Goal: Check status

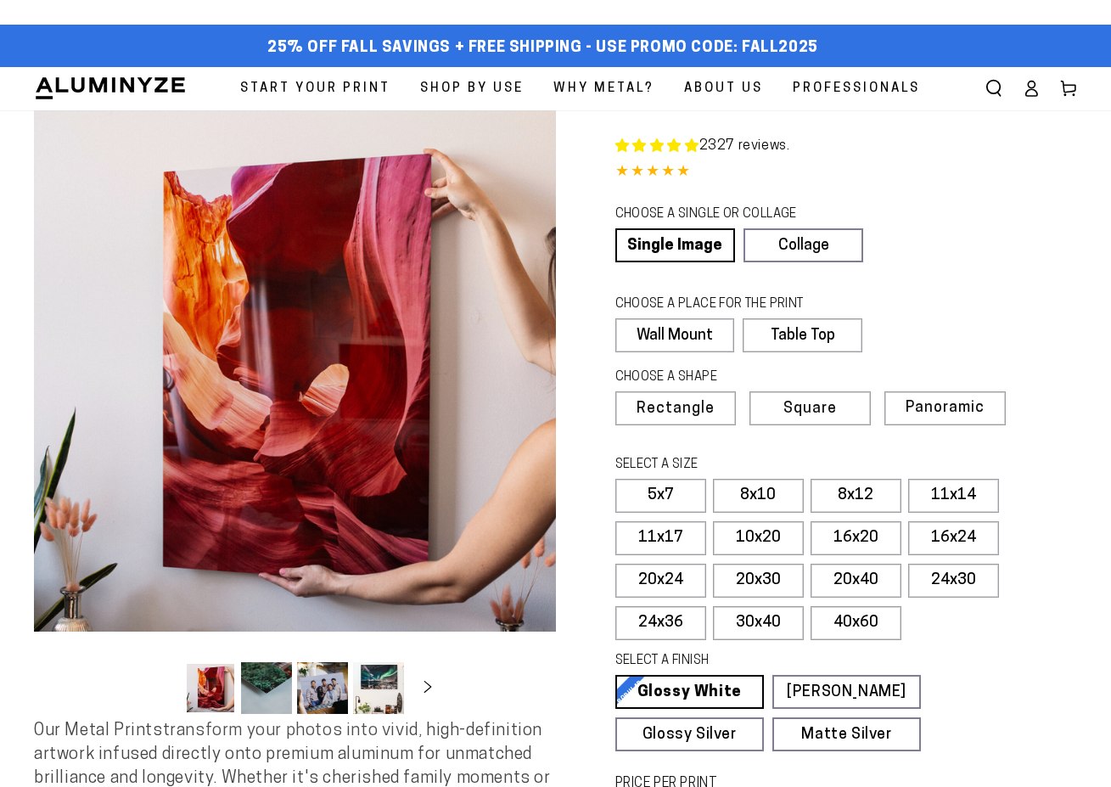
select select "**********"
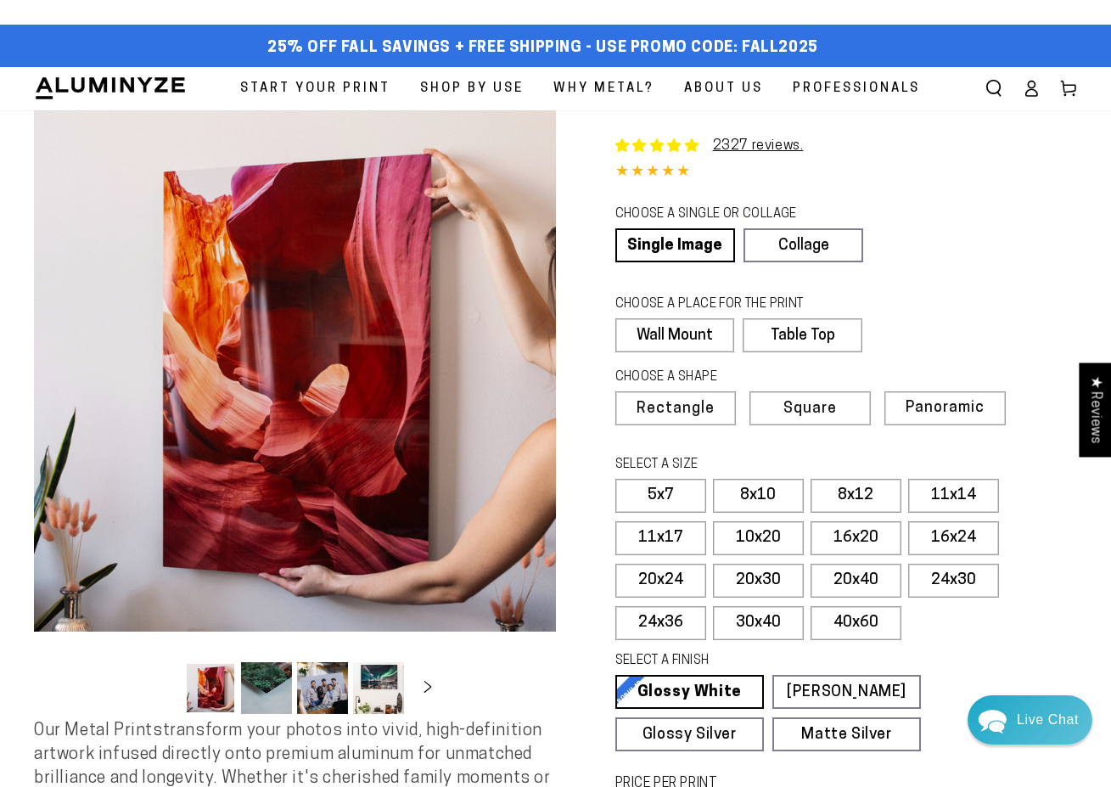
click at [1032, 84] on icon at bounding box center [1031, 88] width 17 height 17
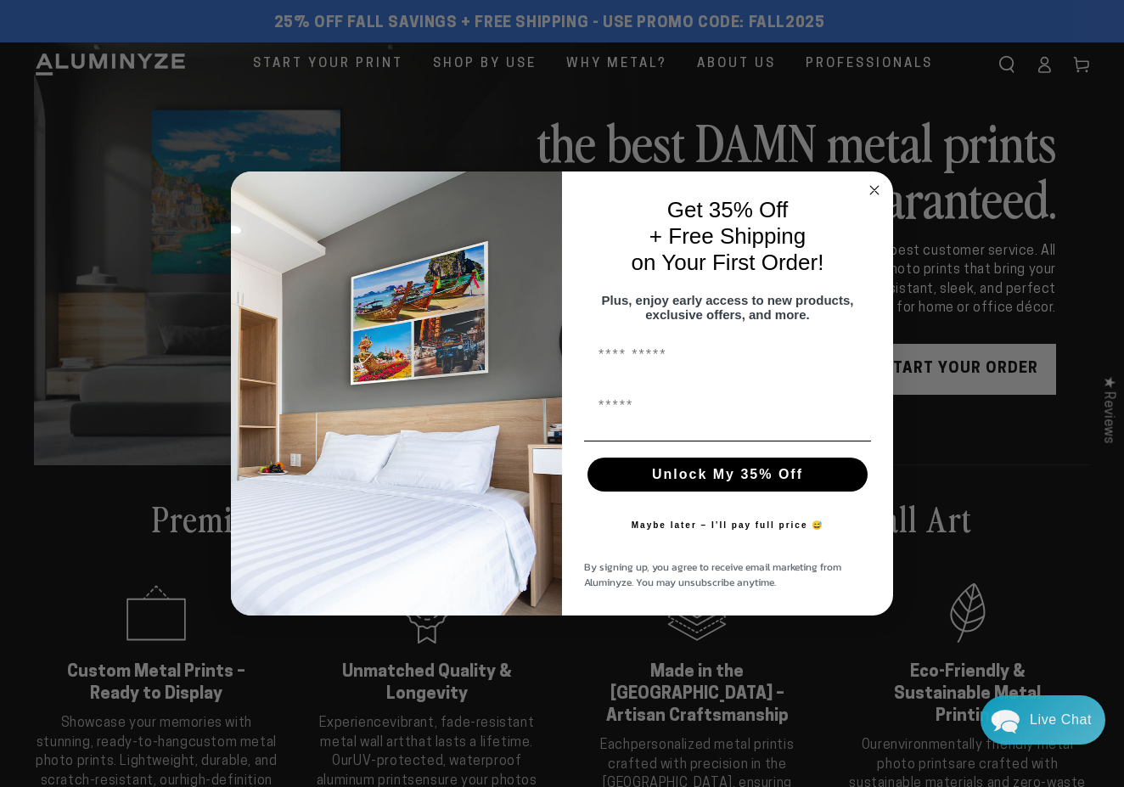
click at [878, 180] on circle "Close dialog" at bounding box center [875, 190] width 20 height 20
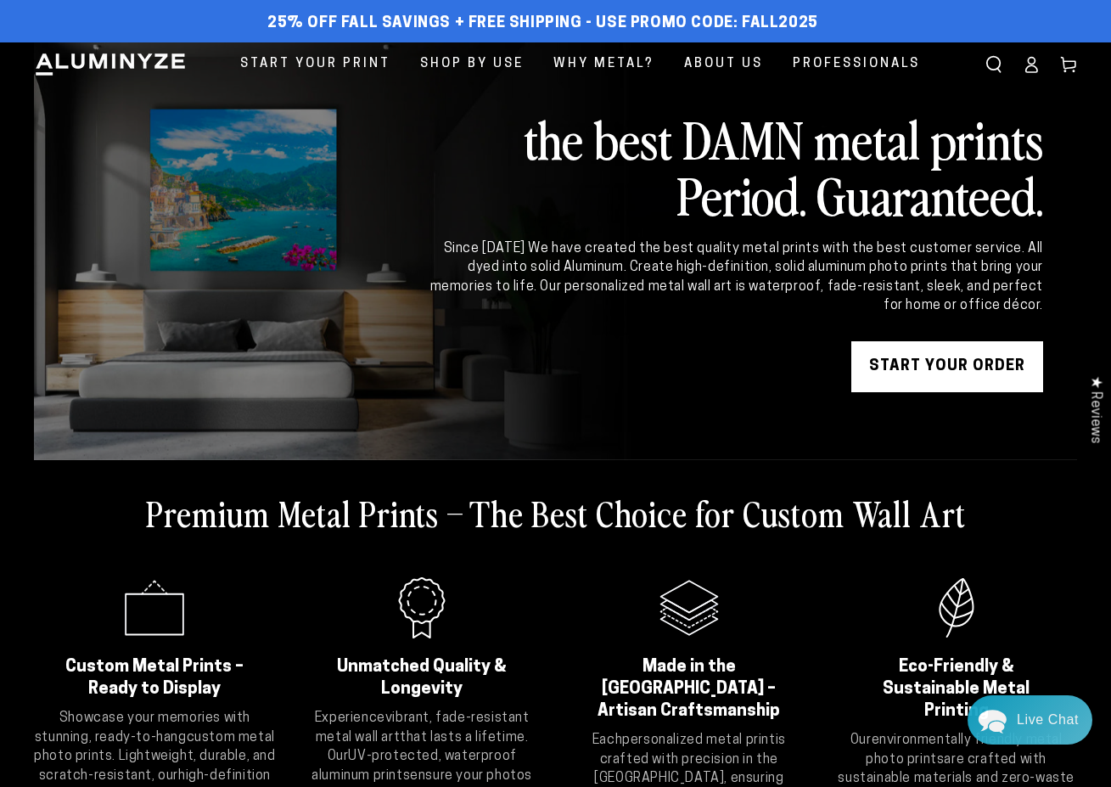
click at [1031, 63] on ellipse at bounding box center [1031, 60] width 7 height 7
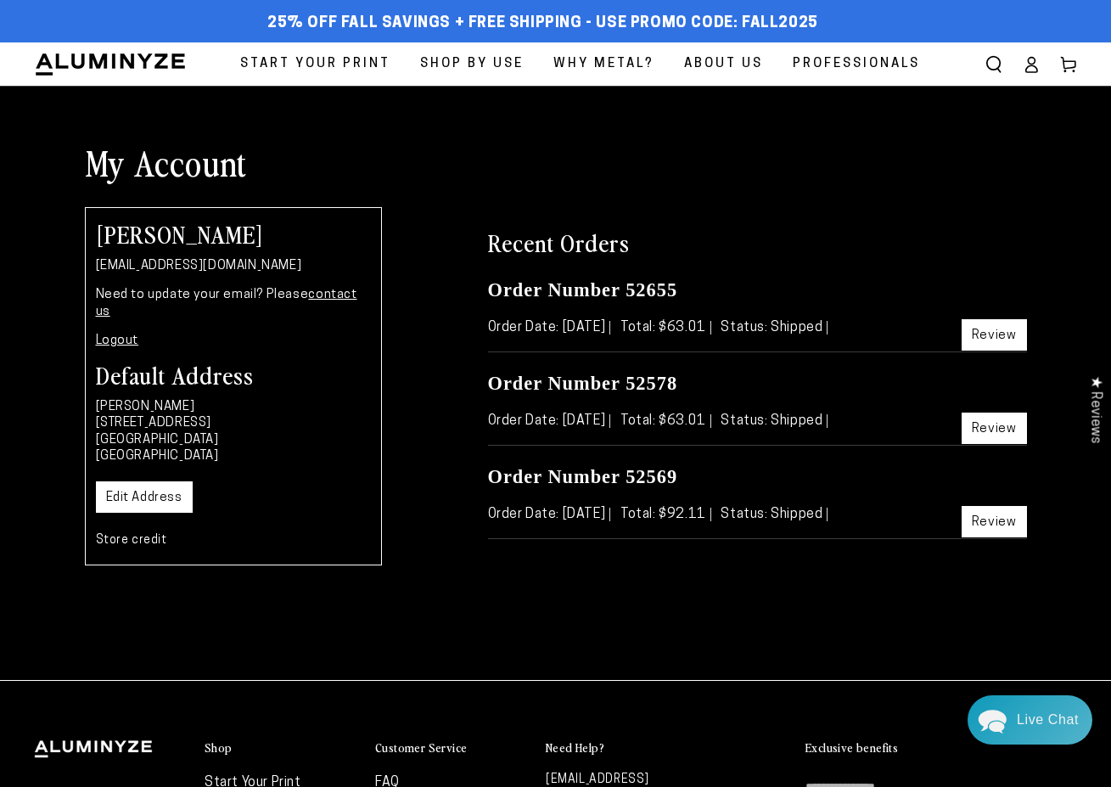
click at [1005, 336] on link "Review" at bounding box center [994, 334] width 65 height 31
click at [1007, 422] on link "Review" at bounding box center [994, 428] width 65 height 31
click at [987, 520] on link "Review" at bounding box center [994, 521] width 65 height 31
click at [1005, 427] on link "Review" at bounding box center [994, 428] width 65 height 31
